Goal: Navigation & Orientation: Understand site structure

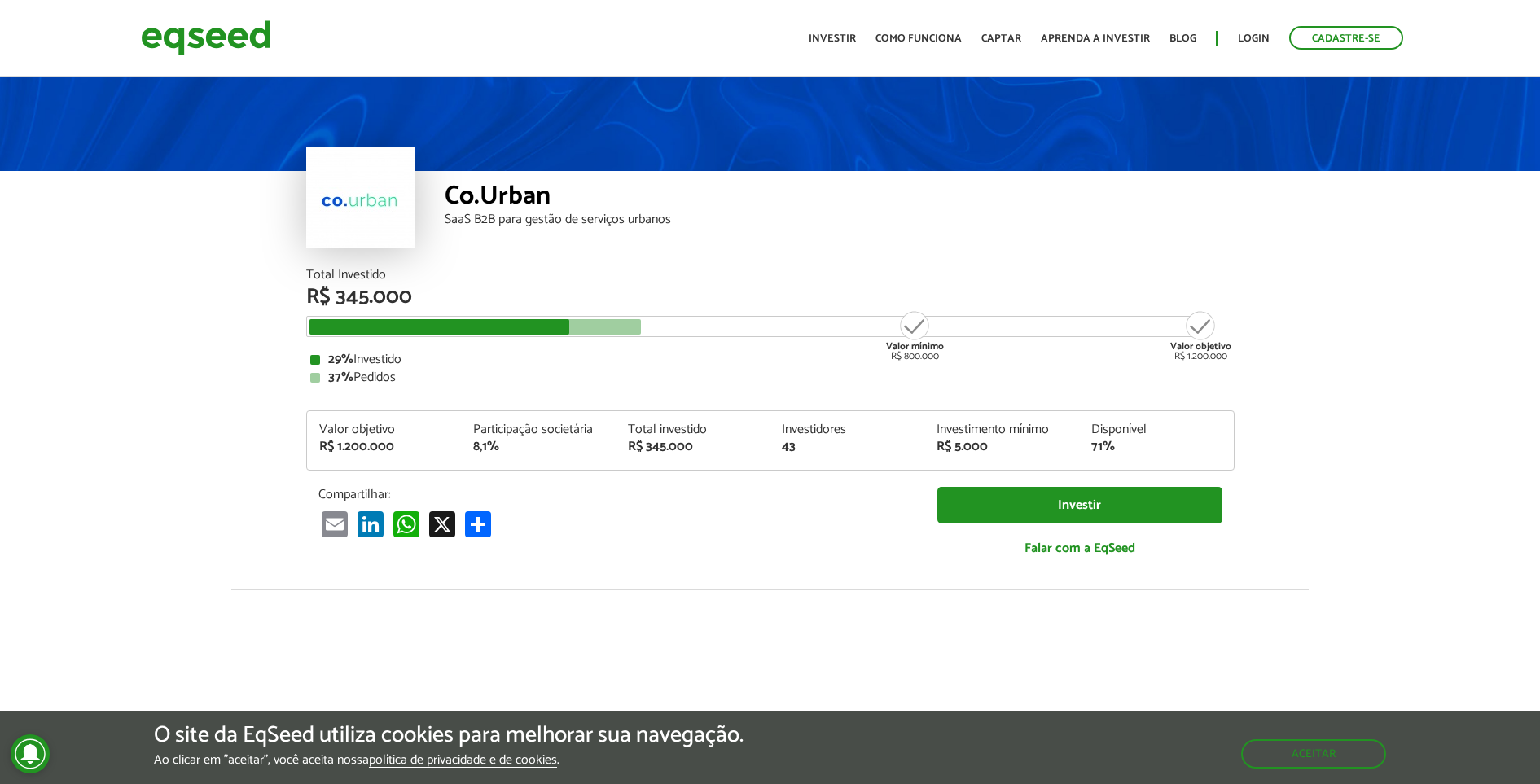
click at [178, 14] on header "Cadastre-se Toggle navigation Toggle navigation Início Investir Como funciona C…" at bounding box center [770, 38] width 1540 height 76
click at [187, 37] on img at bounding box center [206, 38] width 130 height 43
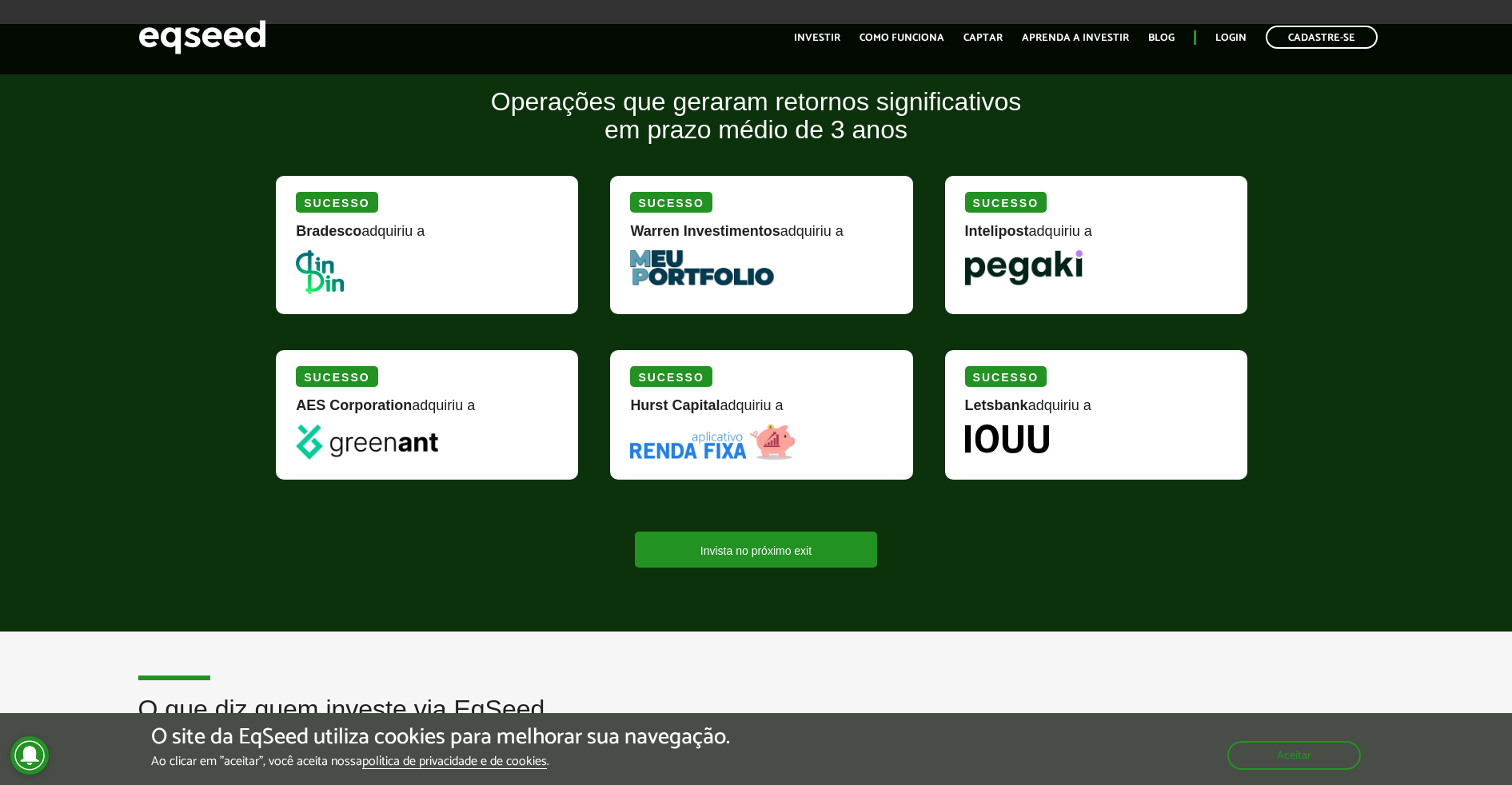
scroll to position [1829, 0]
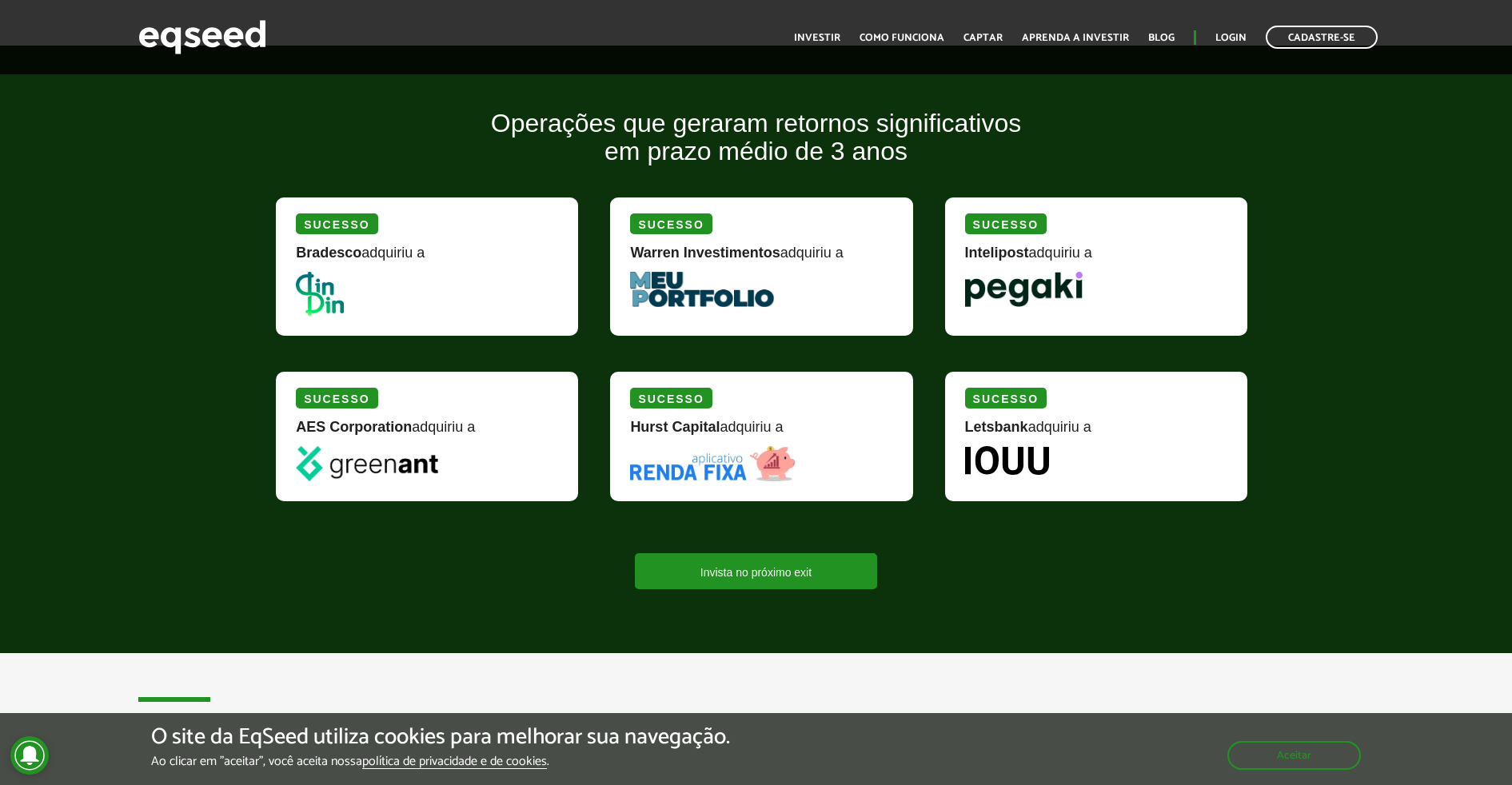
click at [833, 28] on ul "Início Investir Como funciona Captar Aprenda a investir Blog Login Cadastre-se" at bounding box center [1085, 37] width 600 height 23
click at [833, 33] on link "Investir" at bounding box center [817, 38] width 46 height 10
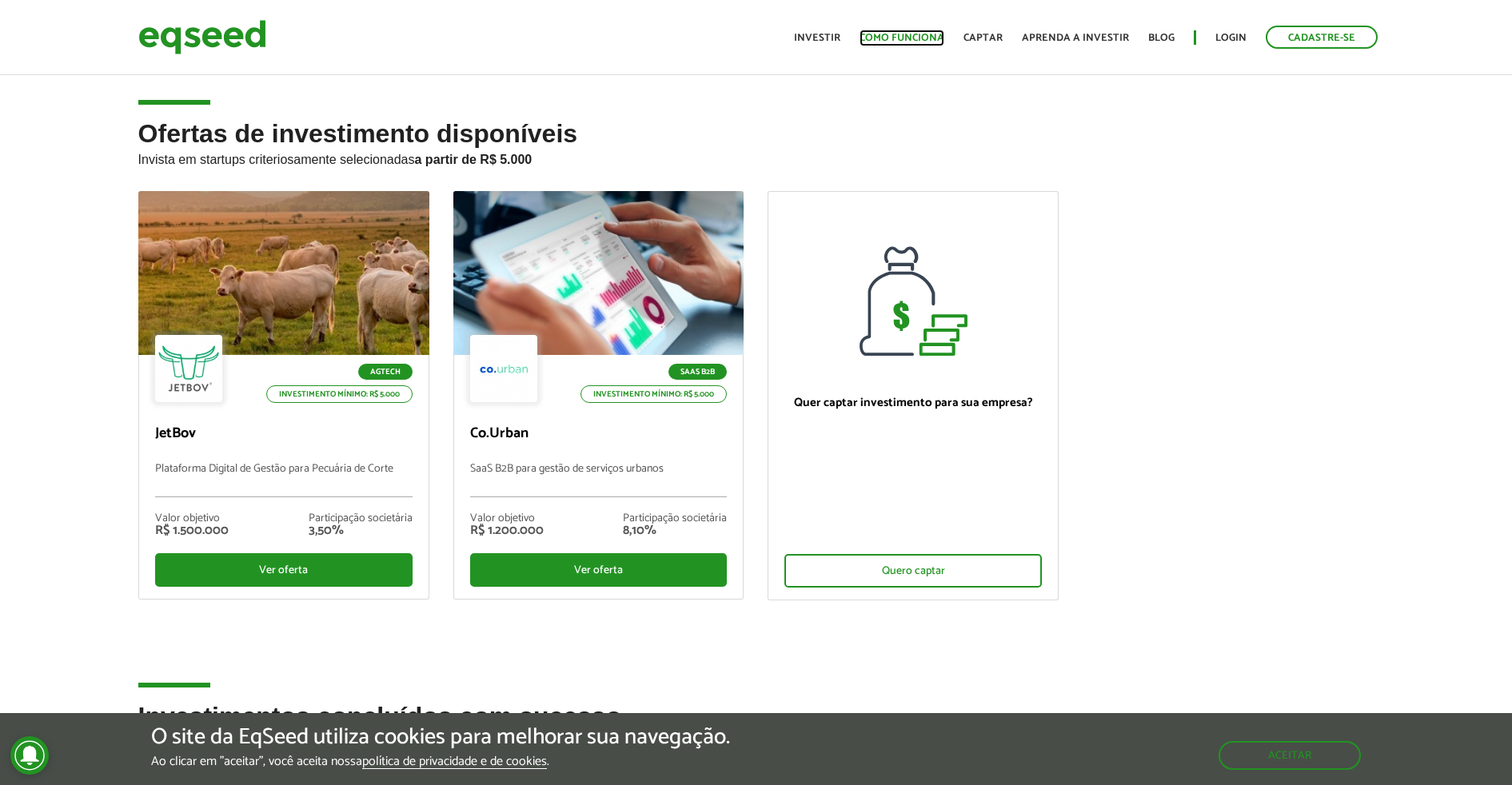
click at [909, 35] on link "Como funciona" at bounding box center [901, 38] width 84 height 10
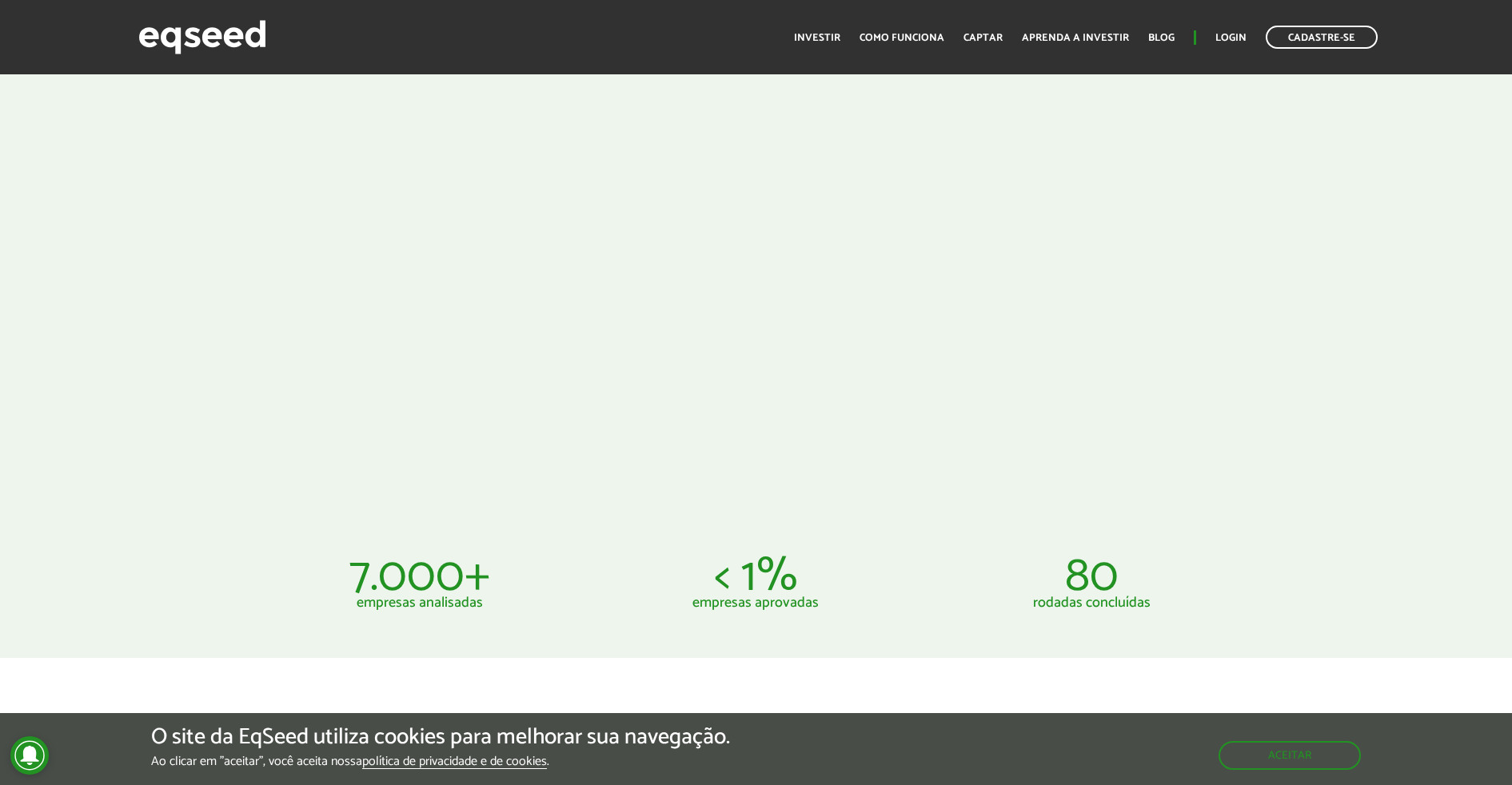
scroll to position [799, 0]
click at [253, 59] on header "Cadastre-se Toggle navigation Toggle navigation Início Investir Como funciona C…" at bounding box center [756, 37] width 1512 height 74
click at [248, 44] on img at bounding box center [202, 37] width 128 height 43
